Goal: Transaction & Acquisition: Purchase product/service

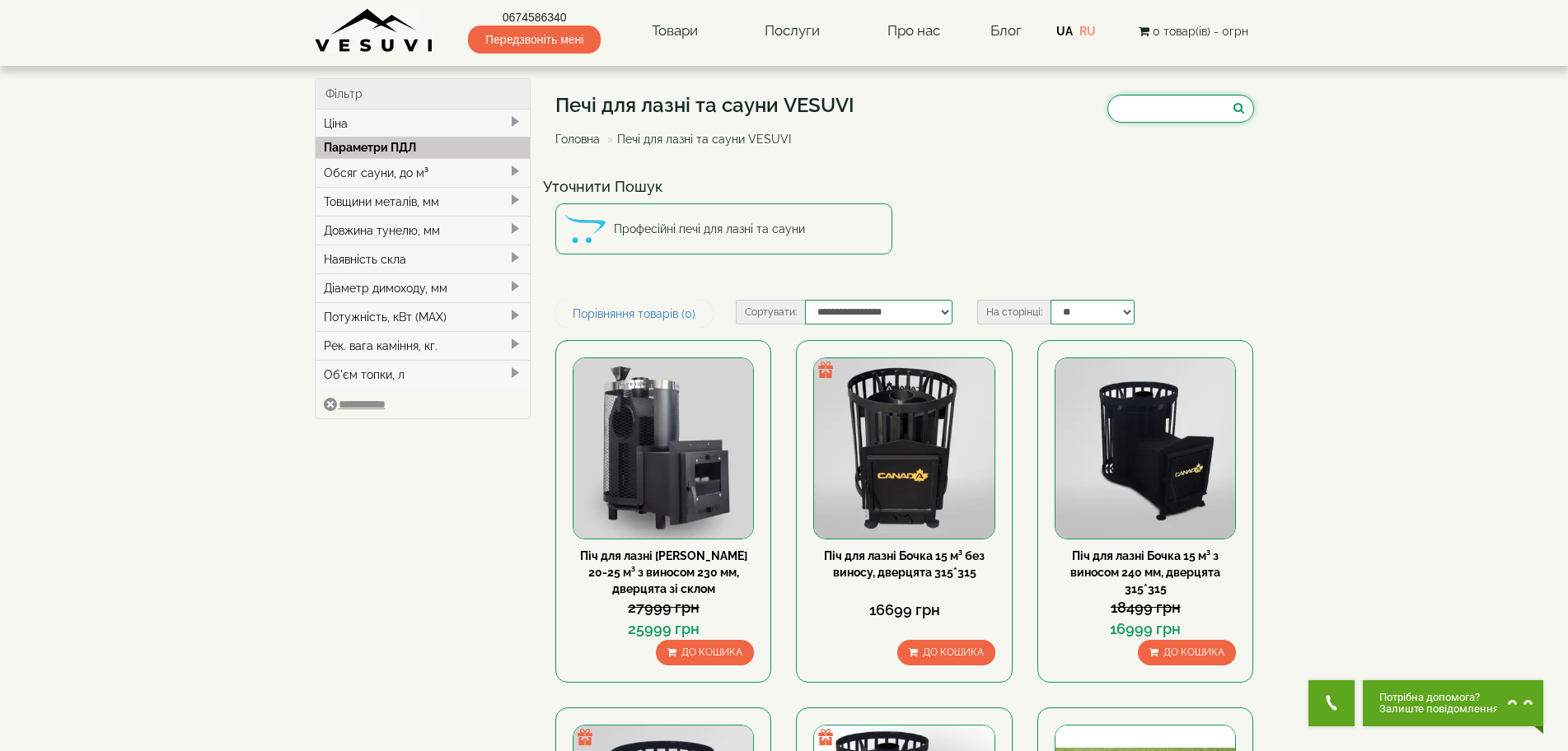
click at [1146, 99] on input "search" at bounding box center [1181, 109] width 146 height 28
paste input "**********"
click at [1144, 109] on input "**********" at bounding box center [1181, 109] width 146 height 28
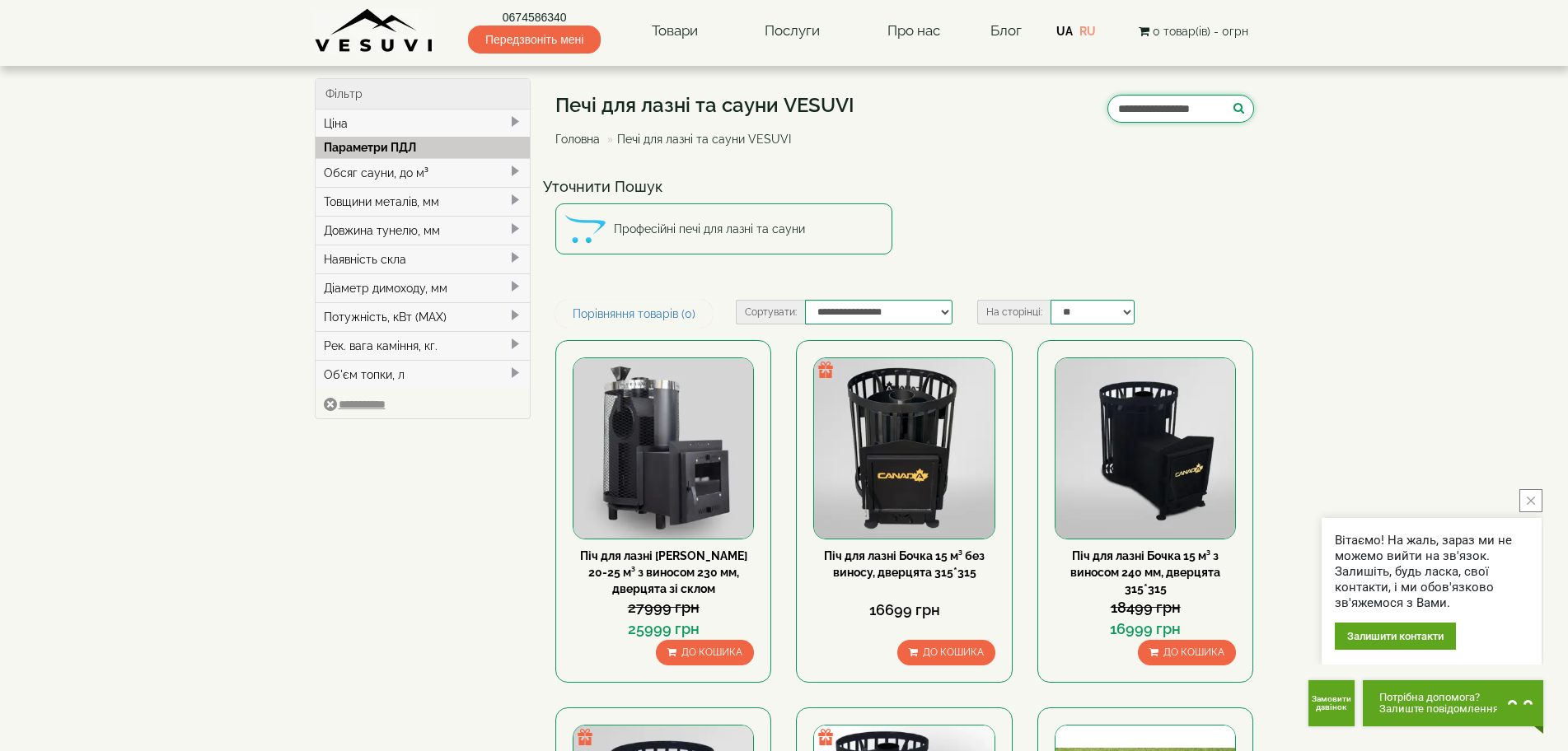
drag, startPoint x: 1143, startPoint y: 108, endPoint x: 1060, endPoint y: 113, distance: 83.2
click at [1061, 113] on div "**********" at bounding box center [905, 124] width 699 height 92
type input "******"
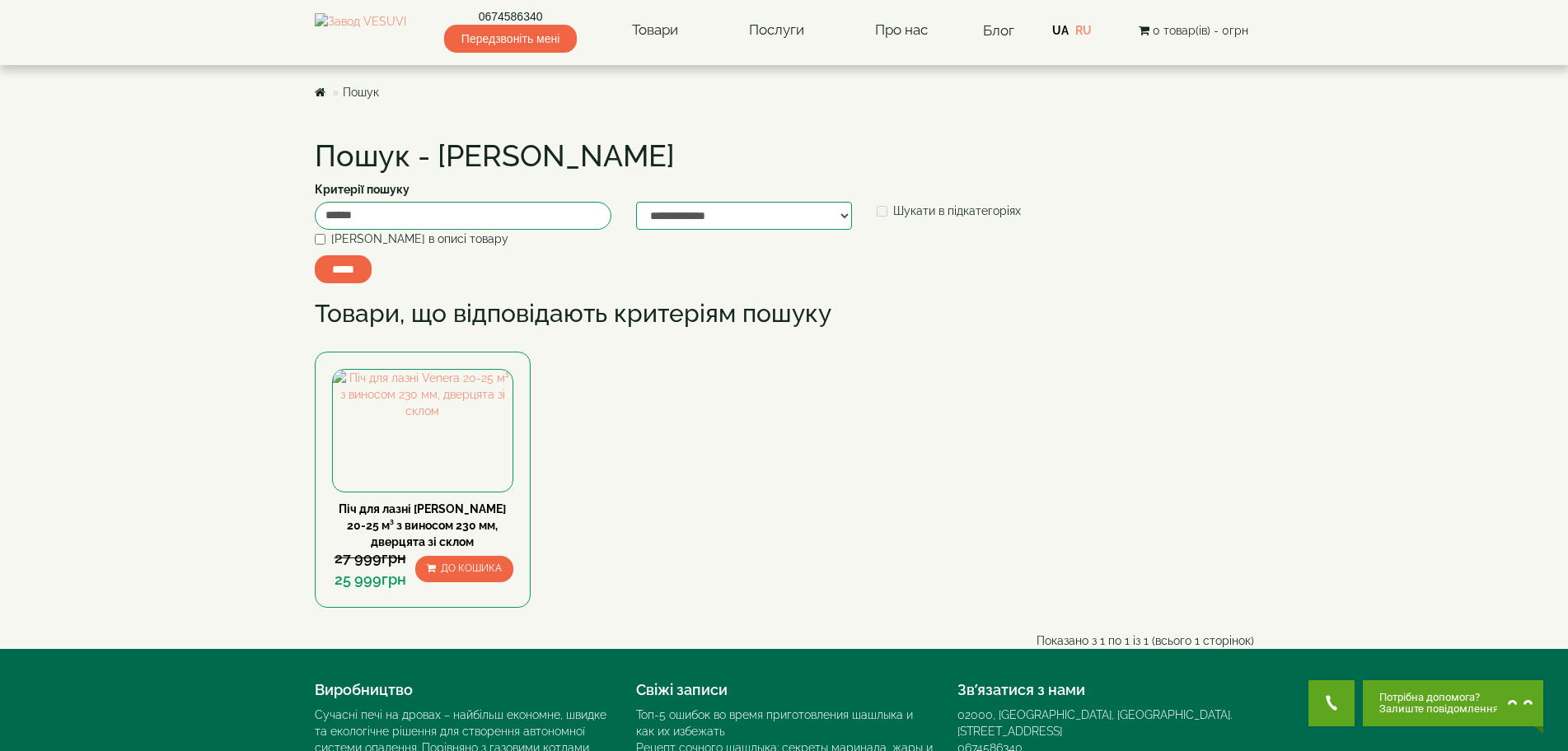
click at [434, 548] on link "Піч для лазні [PERSON_NAME] 20-25 м³ з виносом 230 мм, дверцята зі склом" at bounding box center [422, 525] width 167 height 46
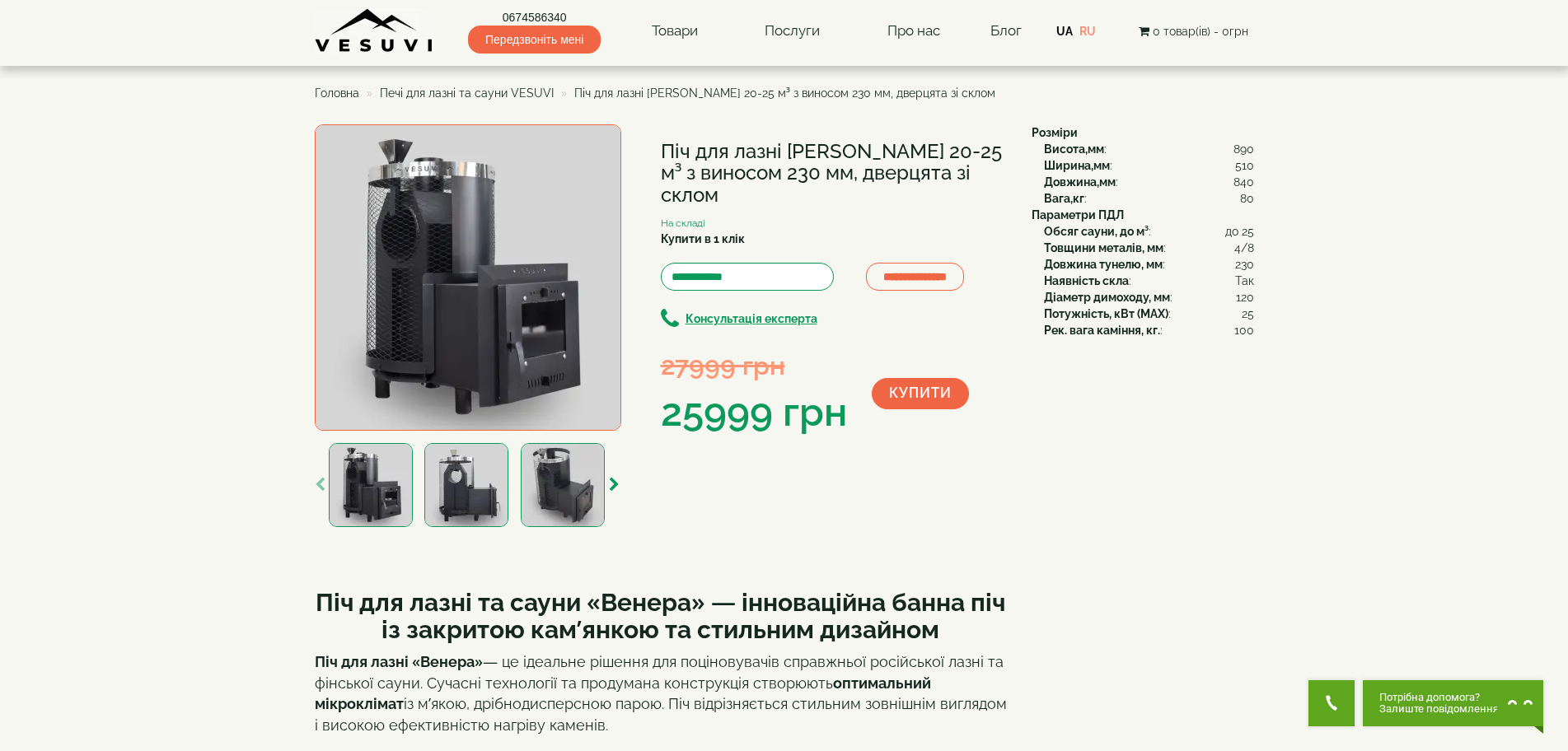
click at [608, 485] on div at bounding box center [562, 485] width 91 height 84
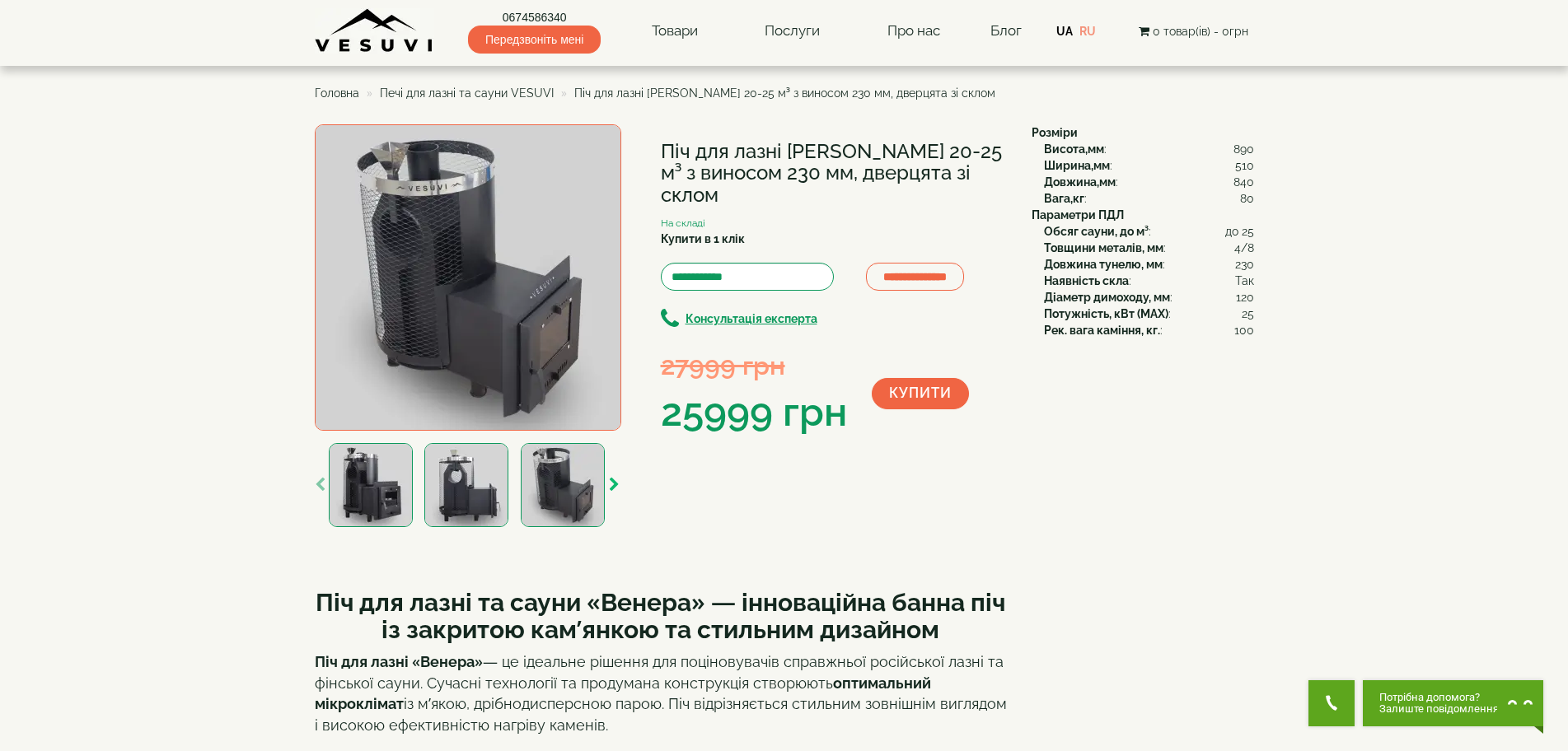
click at [614, 485] on icon "button" at bounding box center [614, 485] width 11 height 15
click at [614, 486] on icon "button" at bounding box center [614, 485] width 11 height 15
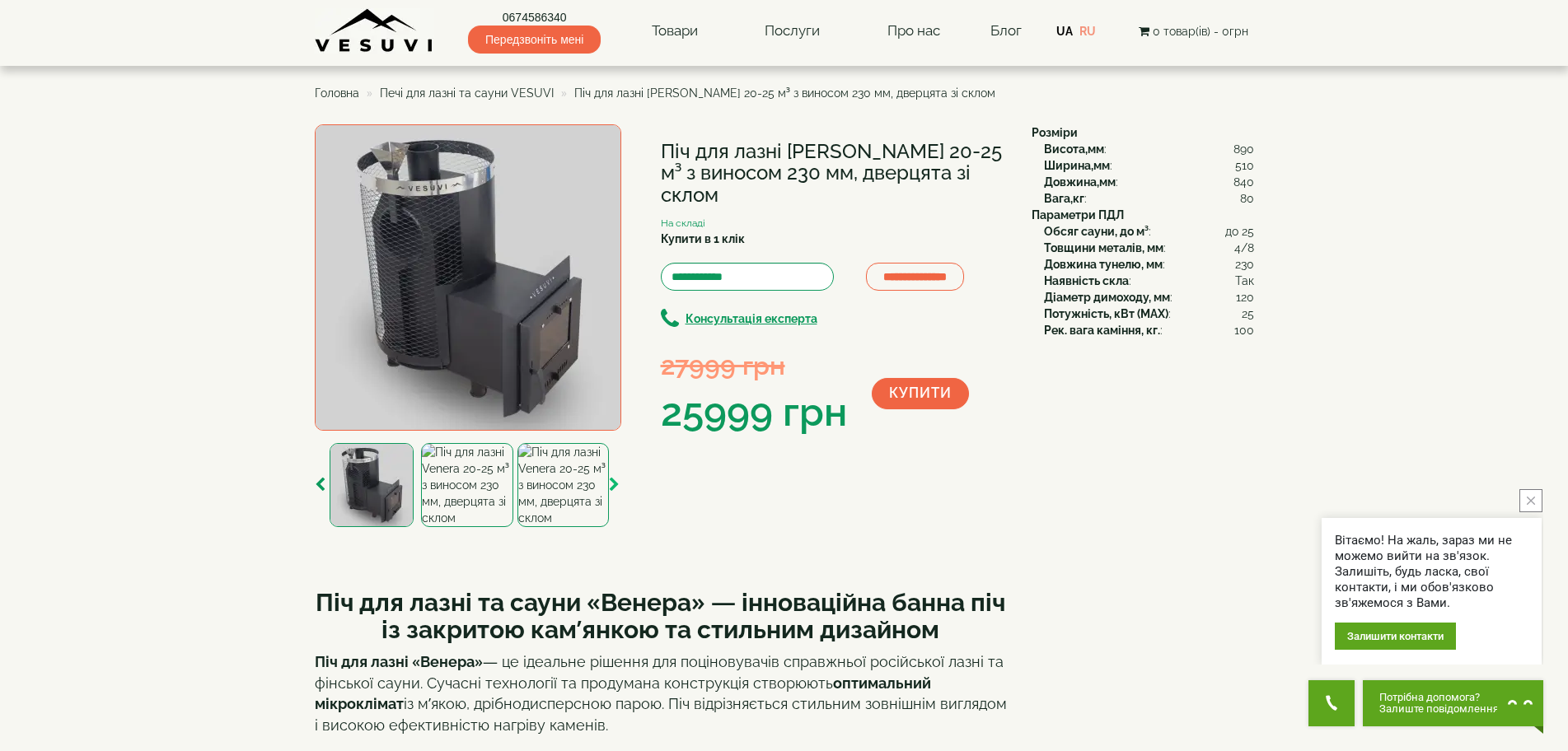
click at [614, 486] on icon "button" at bounding box center [614, 485] width 11 height 15
click at [808, 157] on h1 "Піч для лазні Venera 20-25 м³ з виносом 230 мм, дверцята зі склом" at bounding box center [833, 173] width 346 height 65
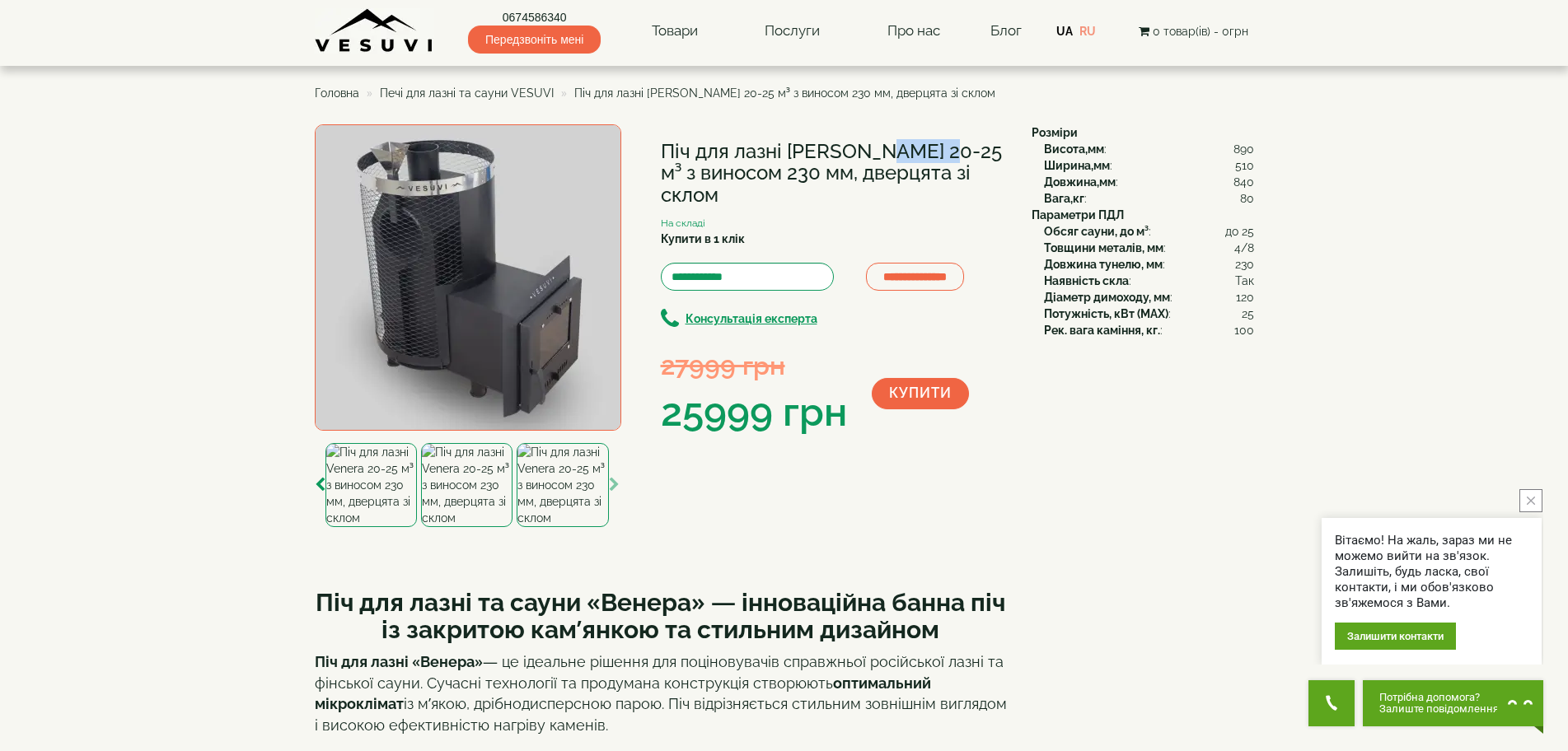
copy h1 "Venera"
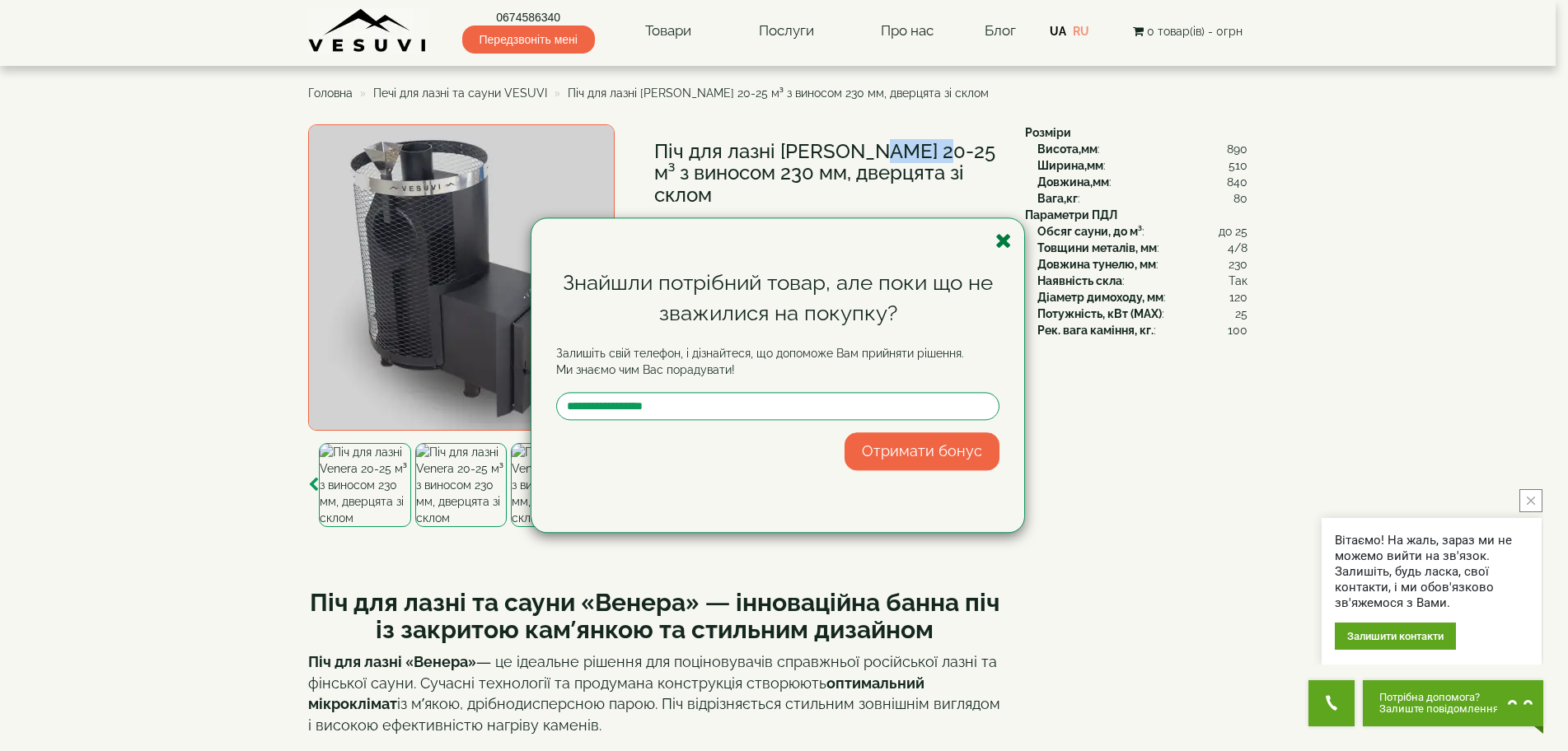
click at [1006, 247] on icon "button" at bounding box center [1003, 240] width 16 height 21
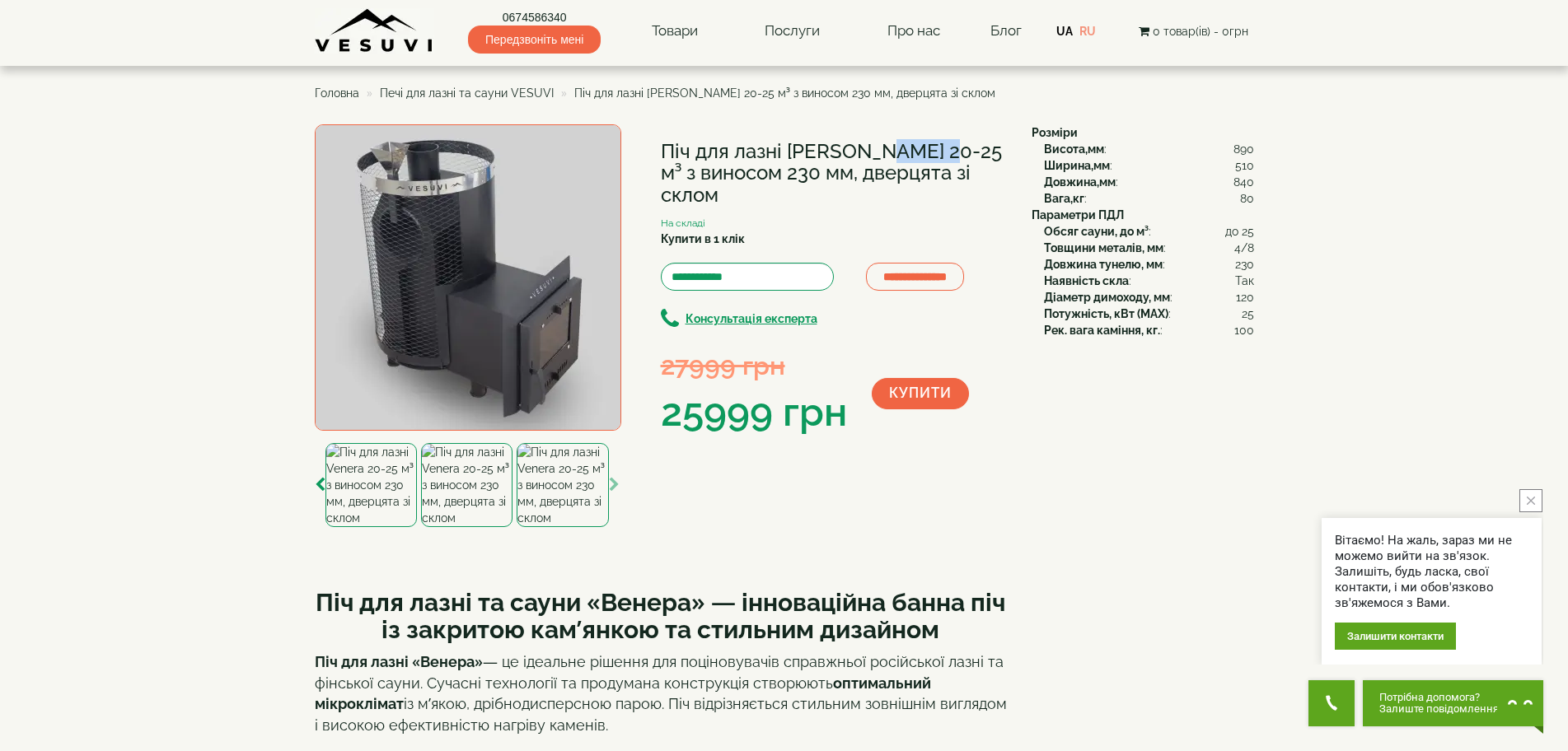
click at [498, 89] on span "Печі для лазні та сауни VESUVI" at bounding box center [467, 93] width 174 height 13
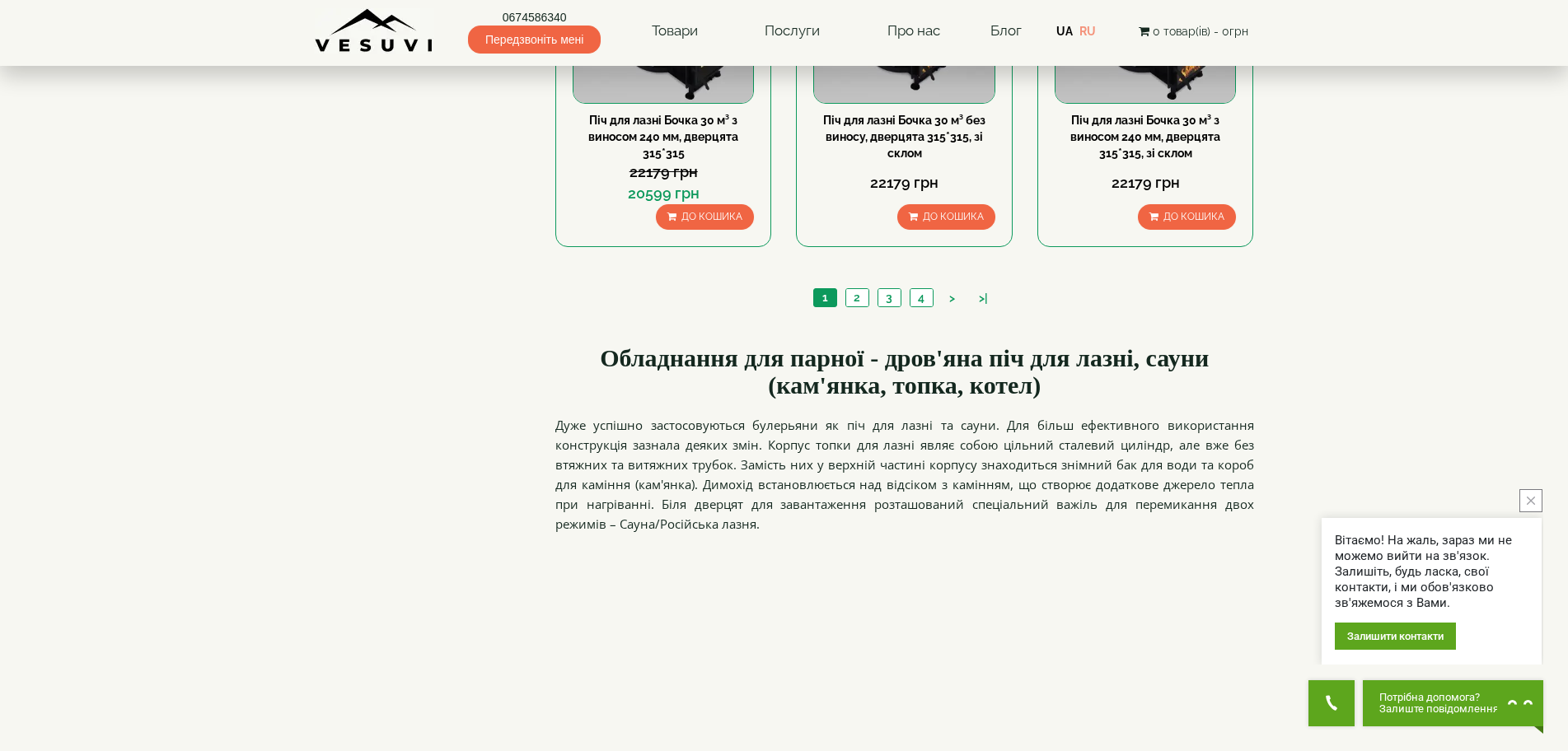
scroll to position [1977, 0]
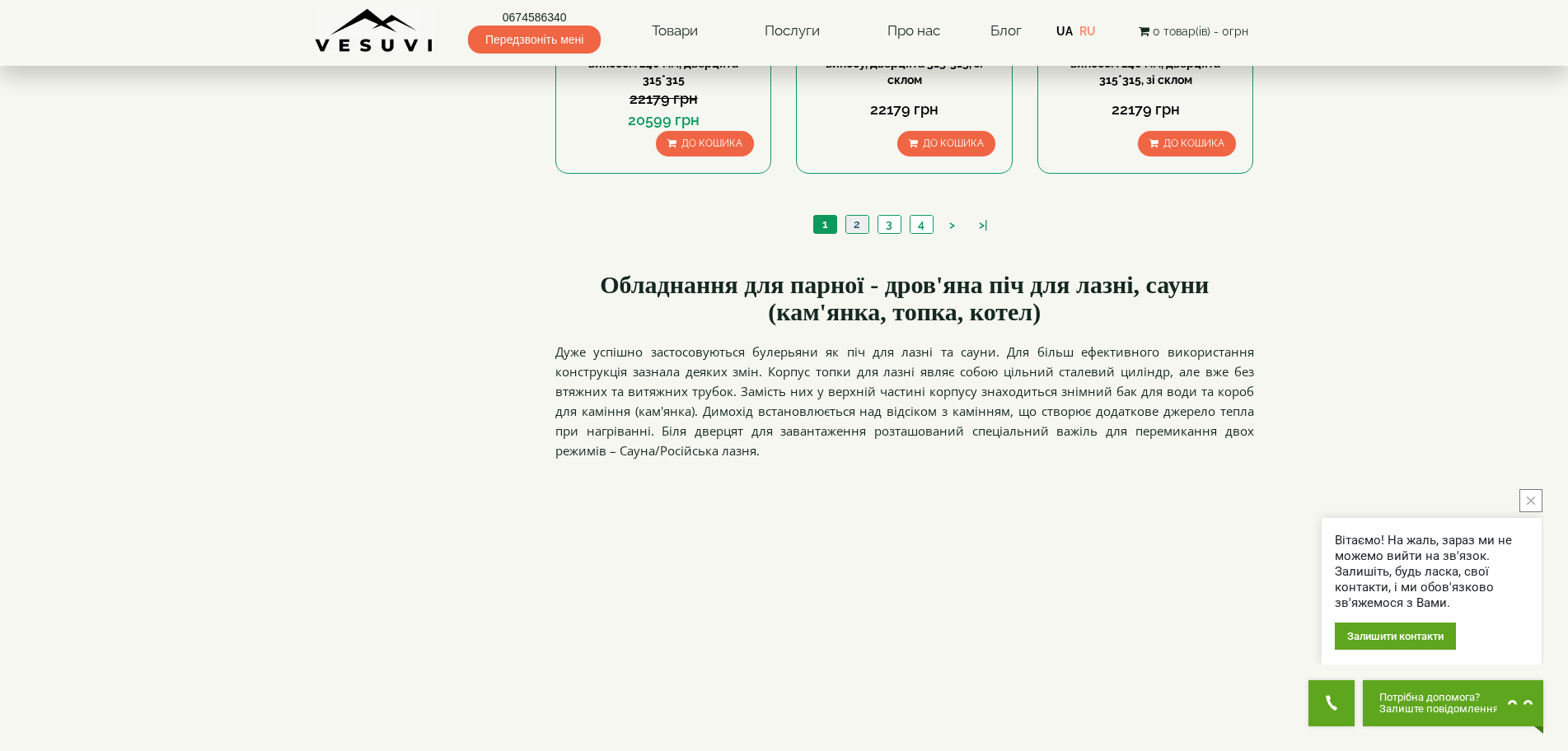
click at [860, 226] on link "2" at bounding box center [856, 224] width 23 height 17
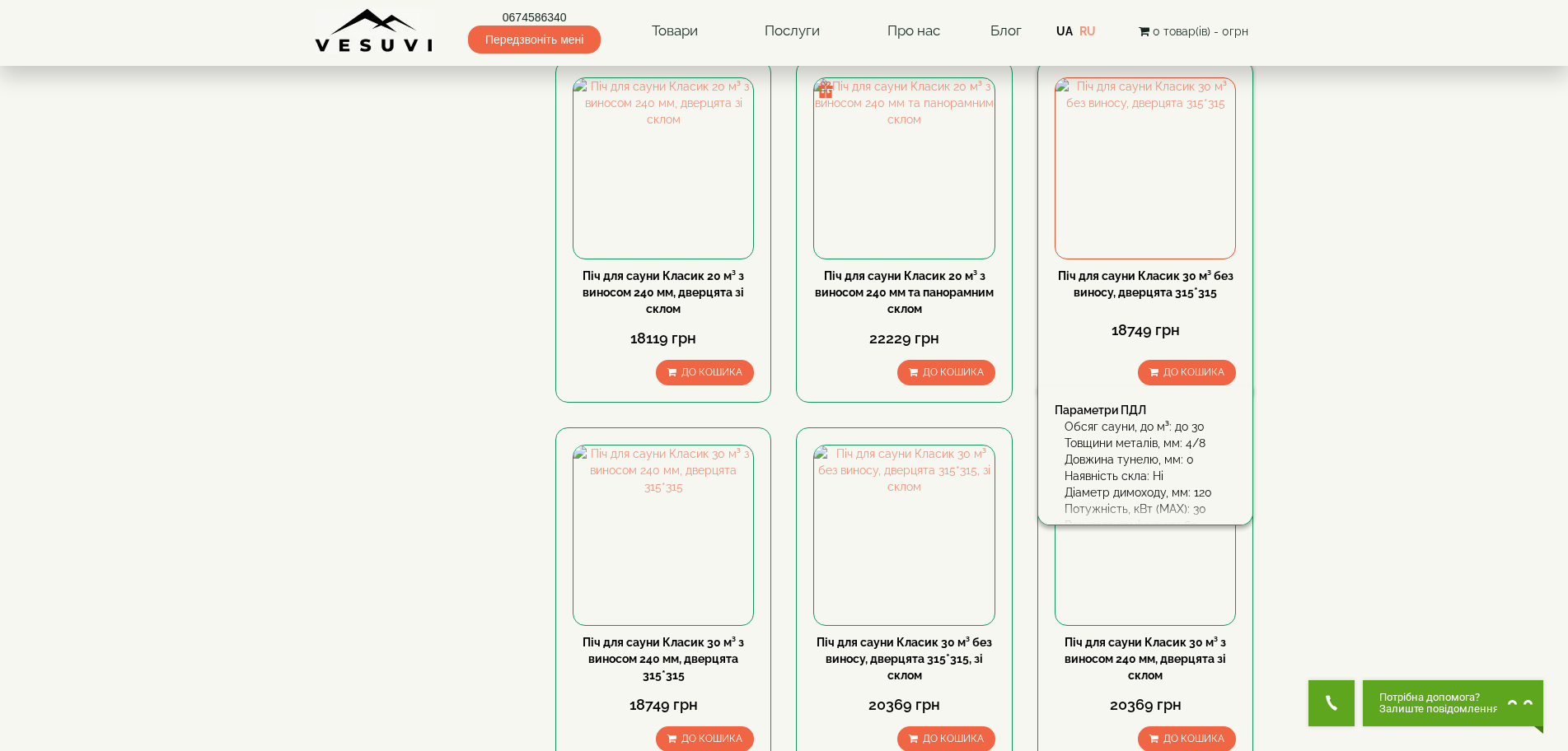
scroll to position [1729, 0]
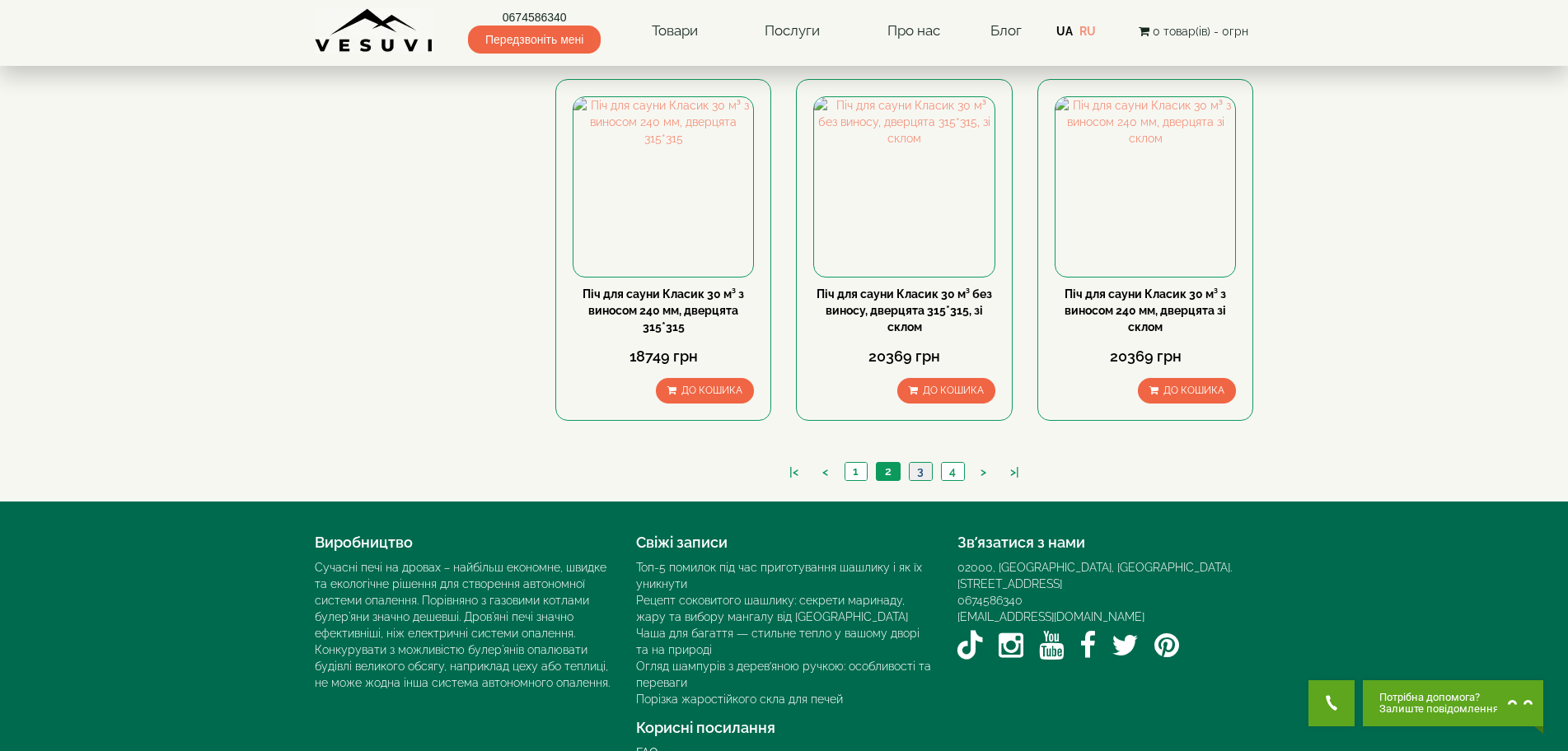
click at [929, 471] on link "3" at bounding box center [919, 471] width 23 height 17
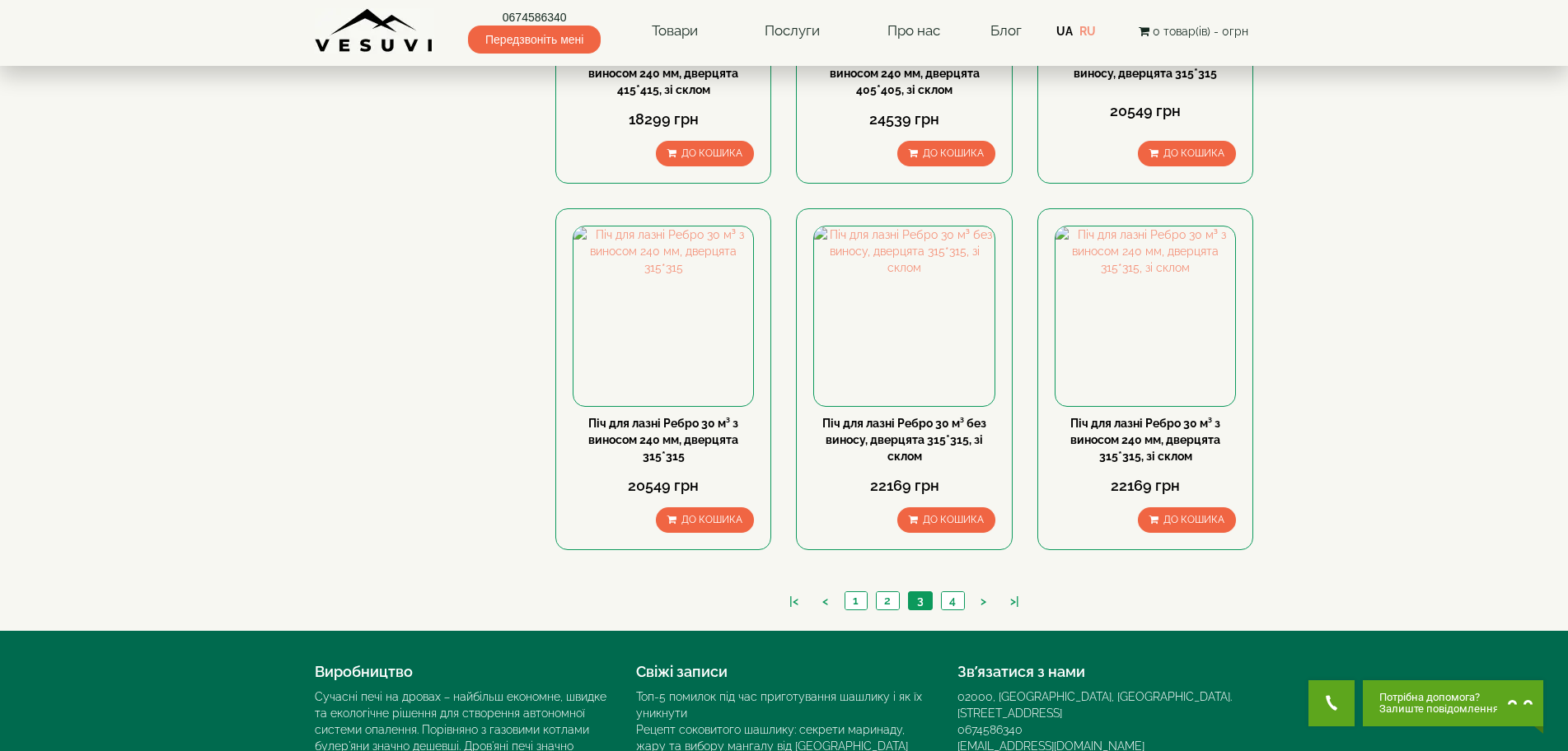
scroll to position [1764, 0]
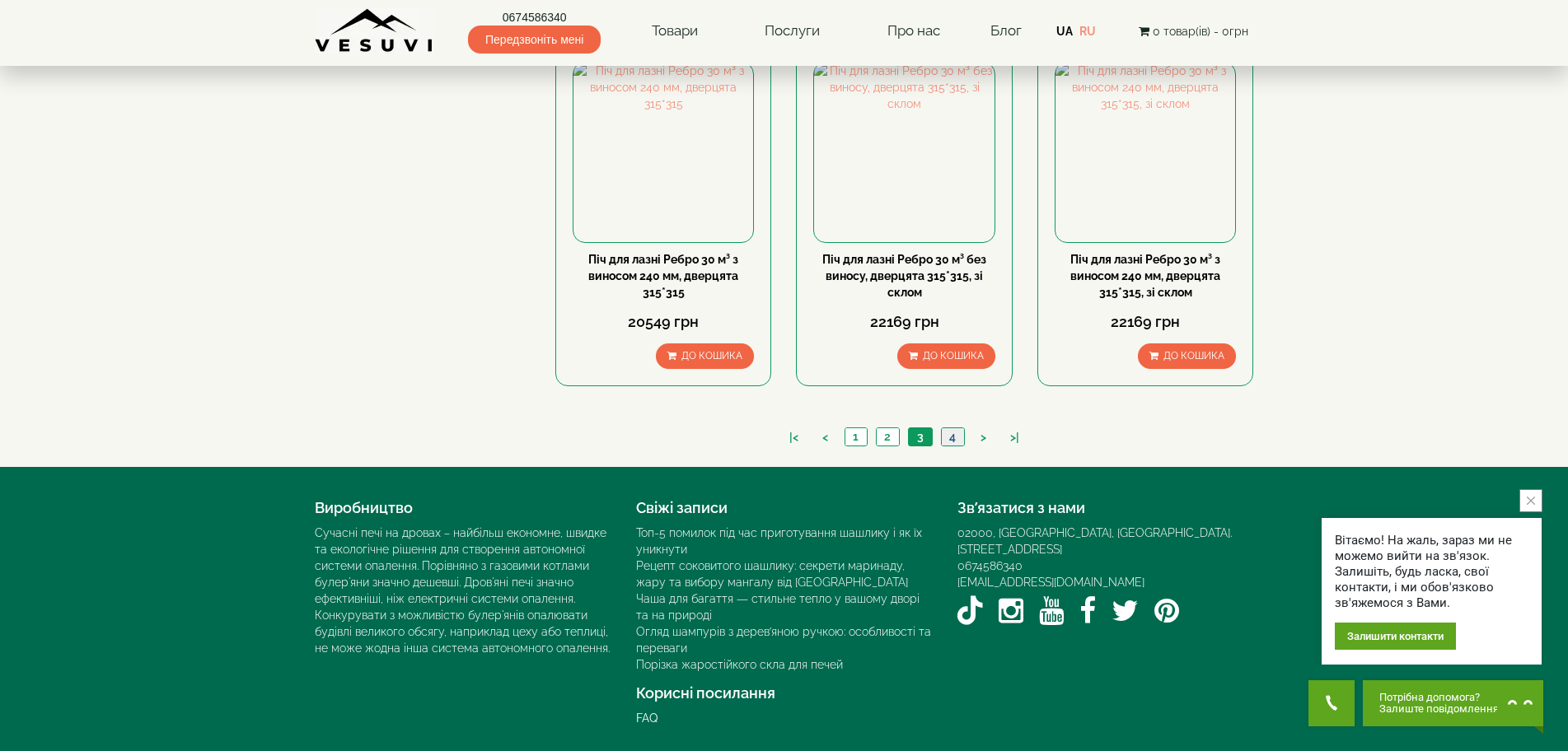
click at [950, 436] on link "4" at bounding box center [952, 437] width 23 height 17
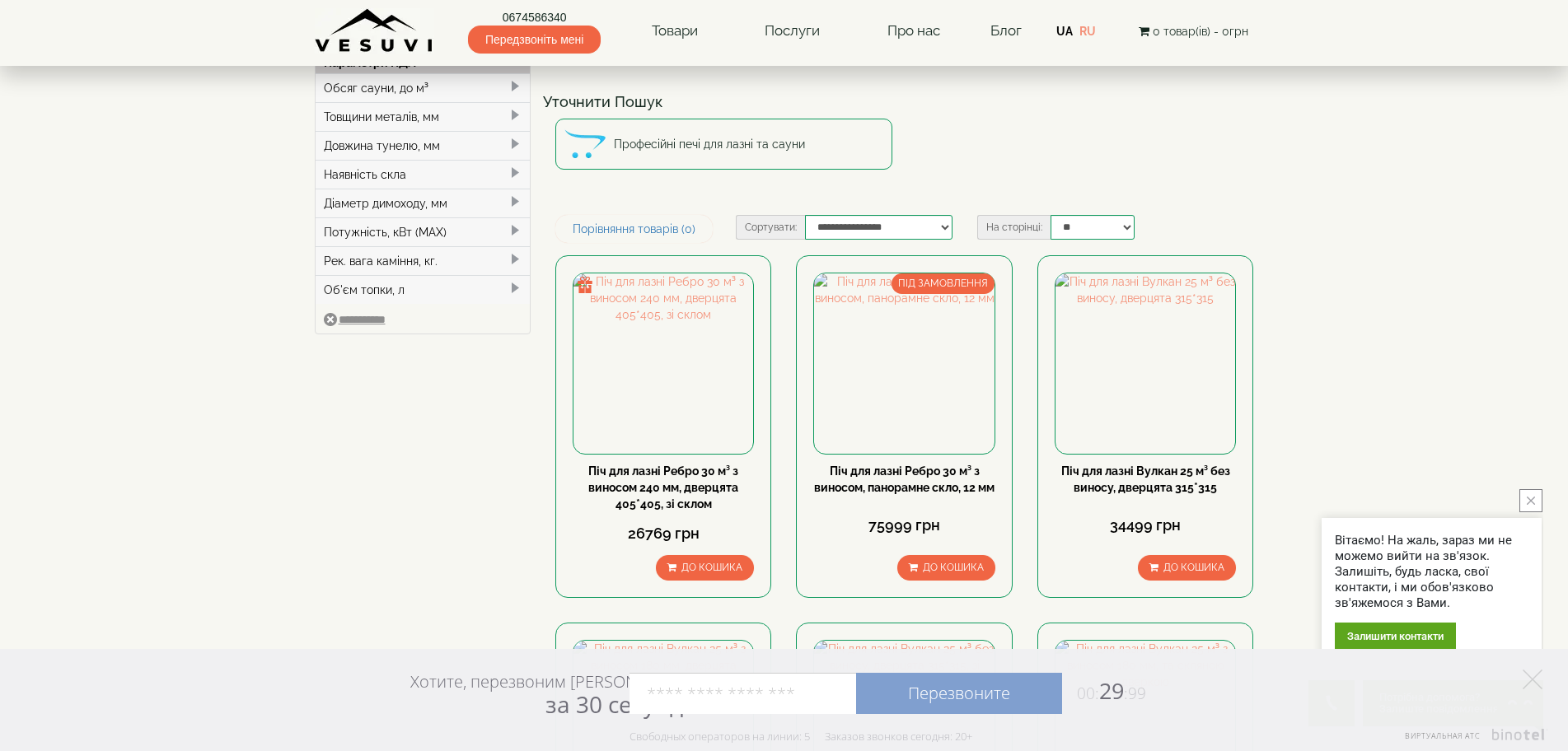
scroll to position [82, 0]
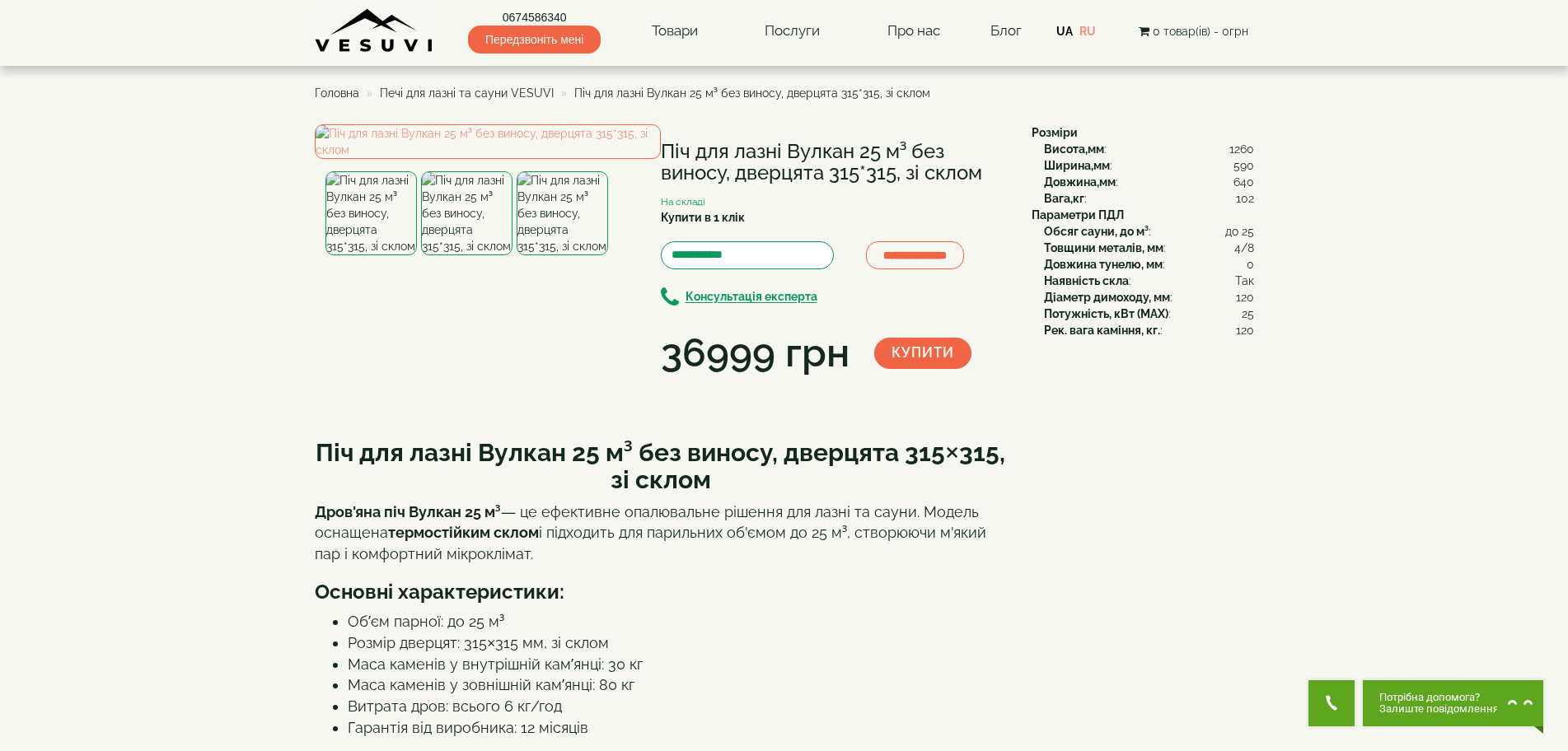
click at [466, 256] on img at bounding box center [467, 214] width 91 height 84
click at [561, 256] on img at bounding box center [562, 214] width 91 height 84
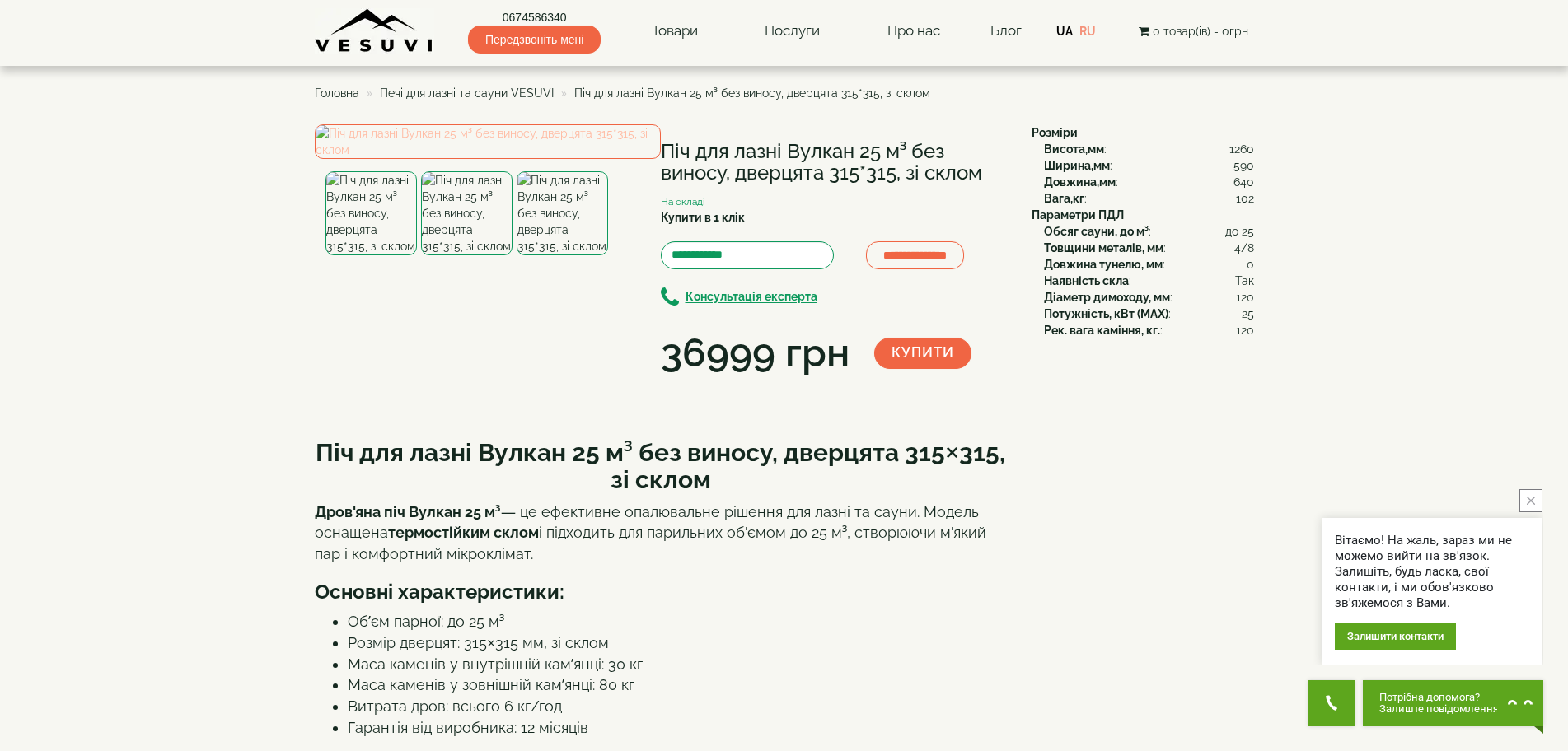
click at [501, 159] on img at bounding box center [487, 142] width 346 height 35
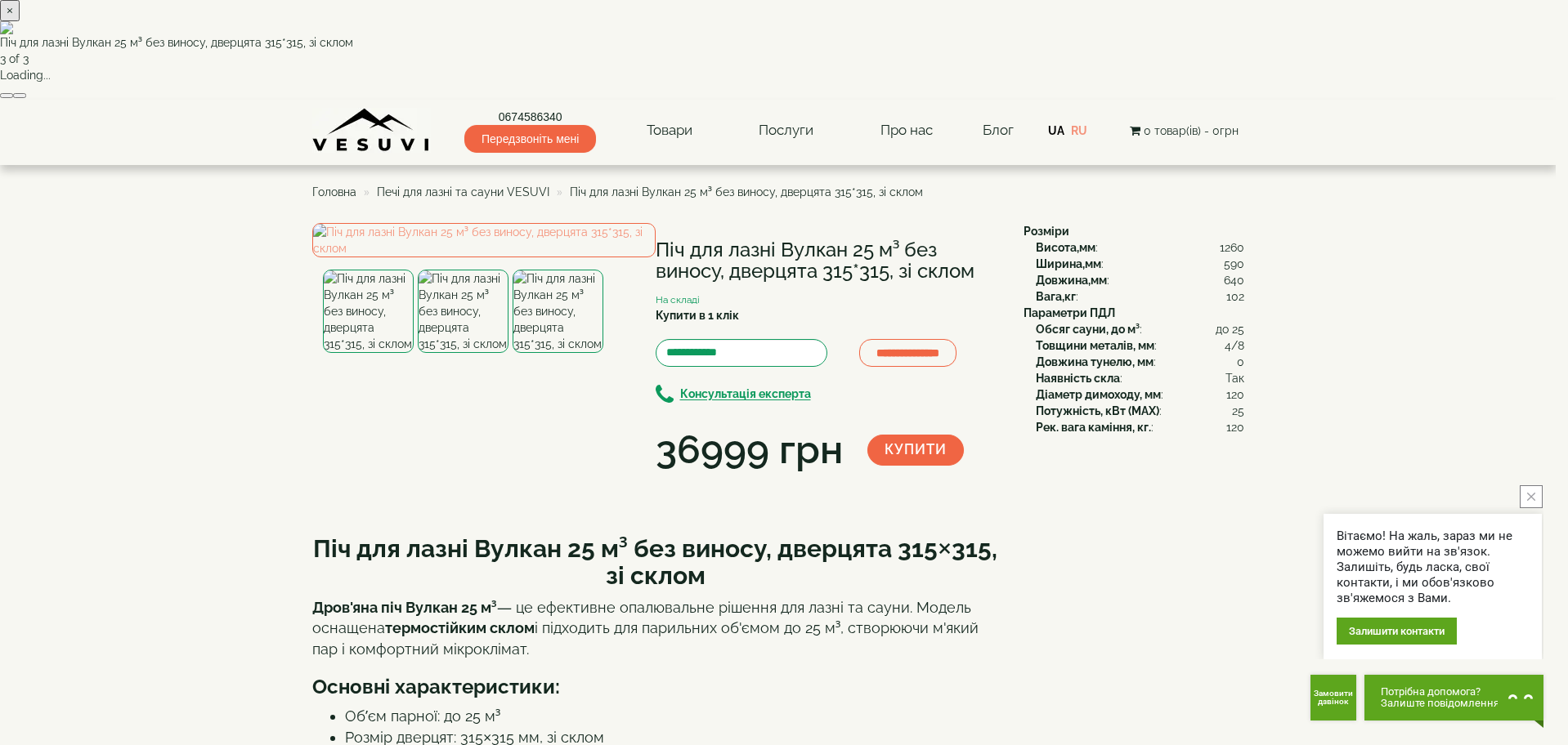
click at [20, 21] on button "×" at bounding box center [10, 10] width 20 height 21
